Goal: Find specific page/section: Find specific page/section

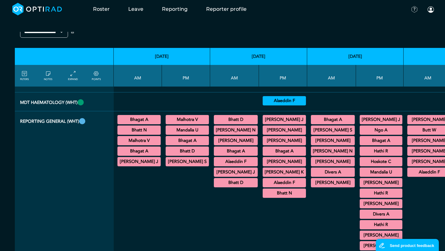
scroll to position [565, 0]
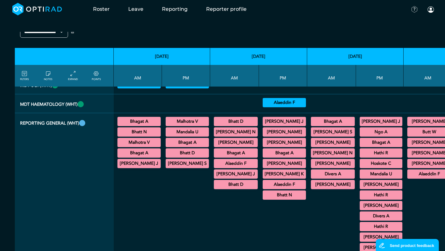
click at [28, 73] on link "FILTERS" at bounding box center [24, 75] width 9 height 11
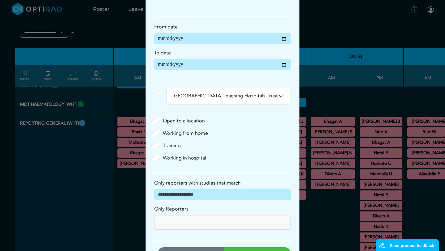
scroll to position [81, 0]
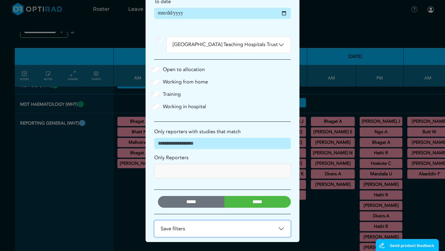
click at [225, 232] on button "Save filters" at bounding box center [223, 229] width 136 height 16
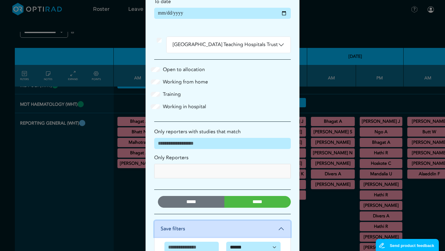
scroll to position [119, 0]
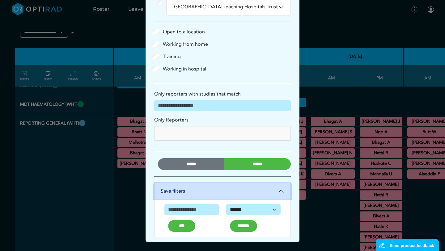
click at [211, 129] on div at bounding box center [222, 133] width 137 height 15
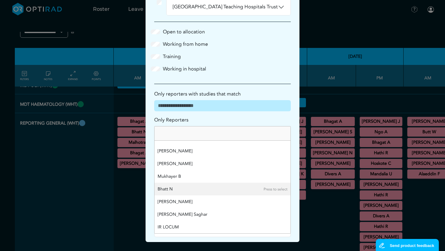
scroll to position [0, 0]
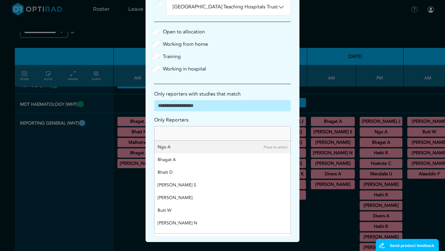
click at [246, 67] on div "Working in hospital" at bounding box center [223, 68] width 144 height 7
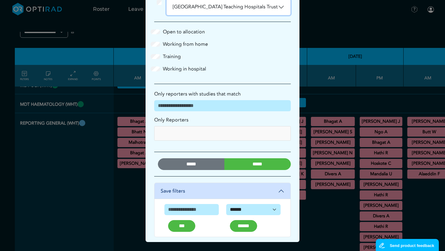
click at [251, 9] on button "[GEOGRAPHIC_DATA] Teaching Hospitals Trust" at bounding box center [229, 7] width 124 height 16
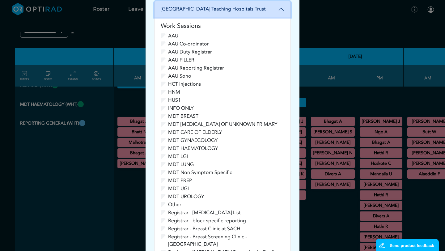
scroll to position [109, 0]
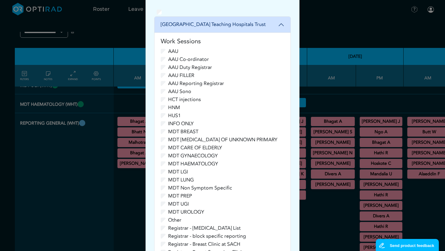
click at [325, 40] on div "**********" at bounding box center [222, 125] width 445 height 251
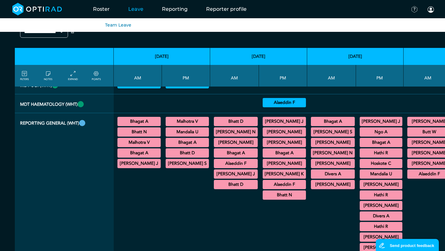
click at [138, 9] on link "Leave" at bounding box center [136, 9] width 34 height 24
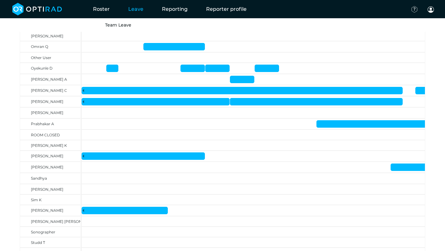
scroll to position [709, 0]
